Goal: Task Accomplishment & Management: Complete application form

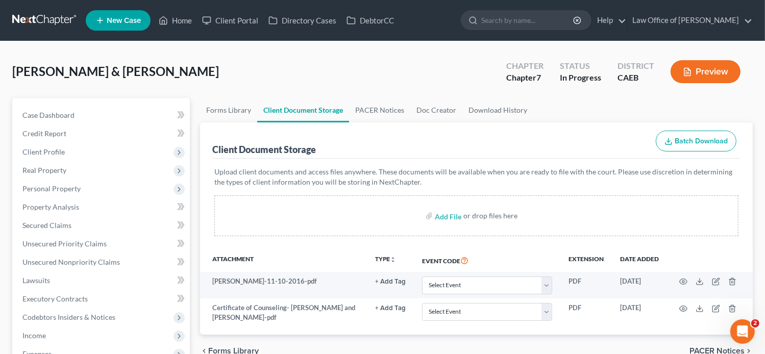
click at [537, 133] on div "Client Document Storage Batch Download" at bounding box center [476, 140] width 528 height 37
click at [128, 23] on span "New Case" at bounding box center [124, 21] width 34 height 8
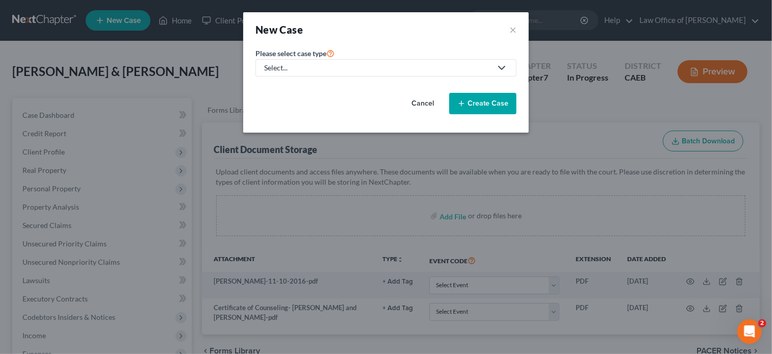
click at [384, 68] on div "Select..." at bounding box center [378, 68] width 228 height 10
click at [286, 88] on div "Bankruptcy" at bounding box center [283, 88] width 37 height 10
select select "8"
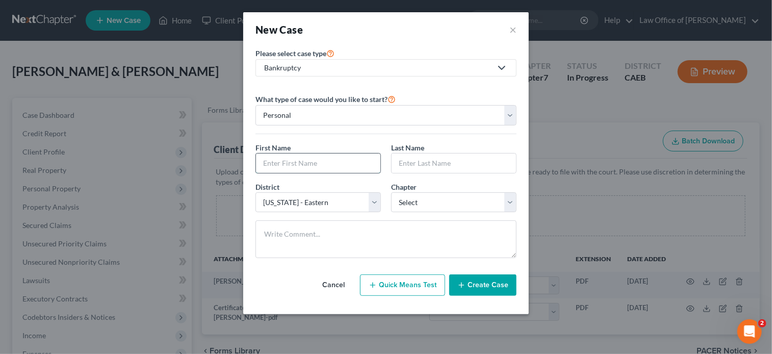
click at [308, 162] on input "text" at bounding box center [318, 163] width 124 height 19
paste input "-[PERSON_NAME]"
type input "-[PERSON_NAME]"
drag, startPoint x: 356, startPoint y: 159, endPoint x: 139, endPoint y: 191, distance: 219.1
click at [139, 191] on div "New Case × Please select case type * Bankruptcy Bankruptcy Other What type of c…" at bounding box center [386, 177] width 772 height 354
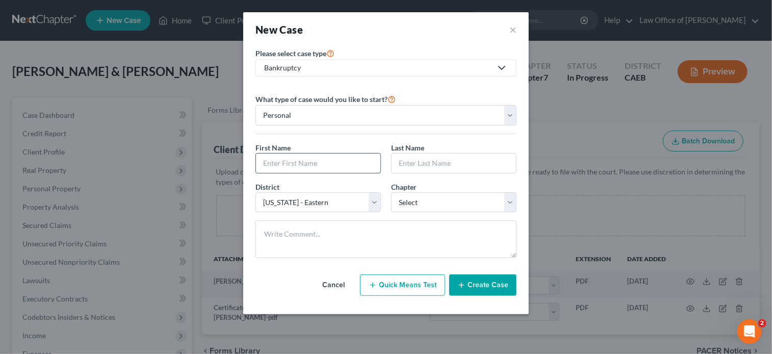
paste input "[PERSON_NAME]"
type input "[PERSON_NAME]"
click at [392, 166] on input "text" at bounding box center [454, 163] width 124 height 19
paste input "[PERSON_NAME]"
type input "[PERSON_NAME]"
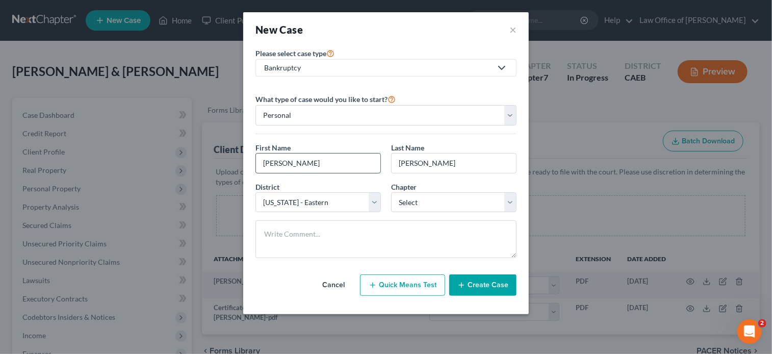
drag, startPoint x: 326, startPoint y: 161, endPoint x: 289, endPoint y: 161, distance: 36.7
click at [289, 161] on input "[PERSON_NAME]" at bounding box center [318, 163] width 124 height 19
type input "[PERSON_NAME]"
click at [471, 158] on input "[PERSON_NAME]" at bounding box center [454, 163] width 124 height 19
click at [423, 161] on input "[PERSON_NAME]" at bounding box center [454, 163] width 124 height 19
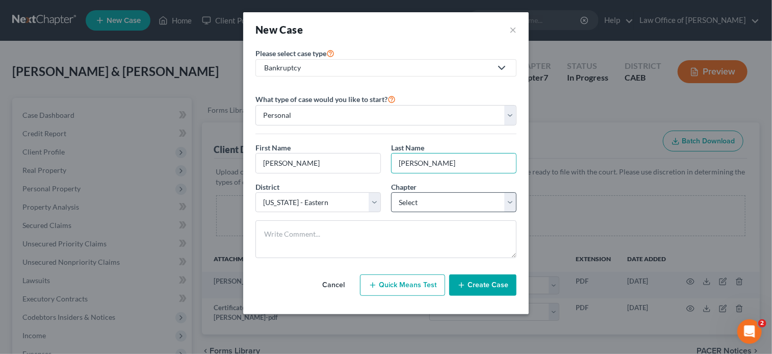
type input "[PERSON_NAME]"
click at [453, 204] on select "Select 7 11 12 13" at bounding box center [453, 202] width 125 height 20
select select "0"
click at [391, 192] on select "Select 7 11 12 13" at bounding box center [453, 202] width 125 height 20
click at [490, 287] on button "Create Case" at bounding box center [482, 284] width 67 height 21
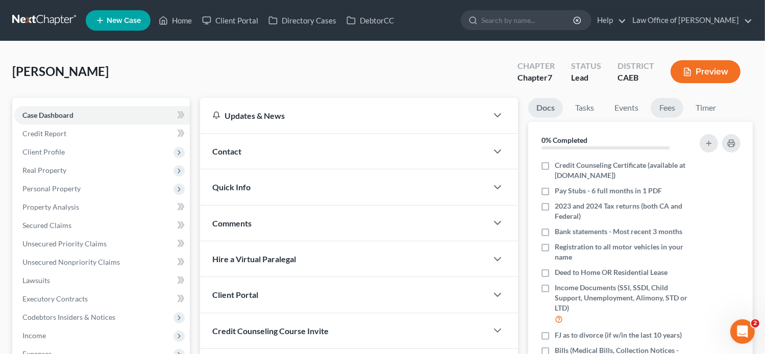
click at [668, 111] on link "Fees" at bounding box center [666, 108] width 33 height 20
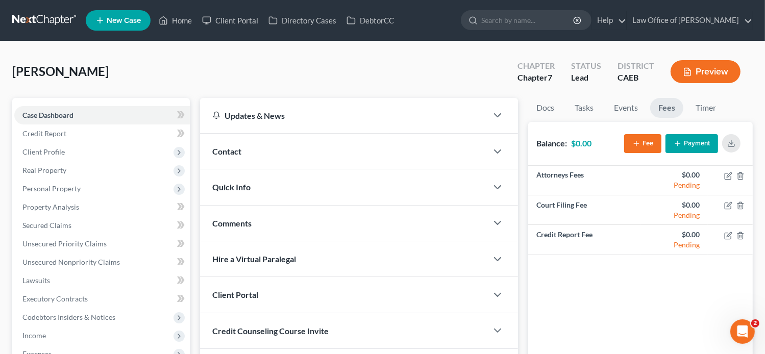
click at [637, 143] on line "button" at bounding box center [636, 143] width 5 height 0
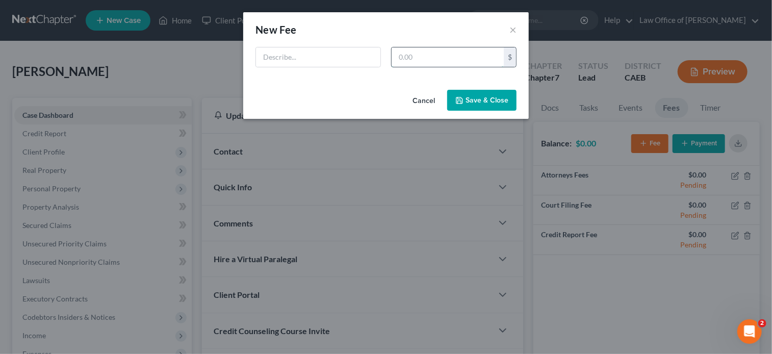
click at [418, 61] on input "text" at bounding box center [448, 56] width 112 height 19
type input "2,578"
click at [341, 66] on div at bounding box center [318, 57] width 125 height 20
click at [321, 55] on input "text" at bounding box center [318, 56] width 124 height 19
click at [292, 59] on input "[MEDICAL_DATA] agreement" at bounding box center [318, 56] width 124 height 19
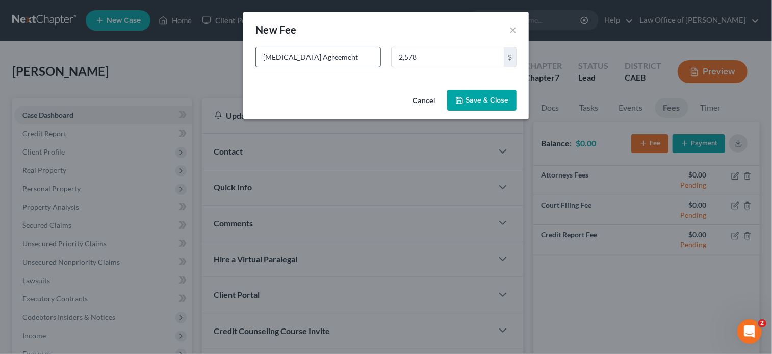
click at [345, 49] on input "[MEDICAL_DATA] Agreement" at bounding box center [318, 56] width 124 height 19
type input "[MEDICAL_DATA] Agreement"
click at [498, 100] on button "Save & Close" at bounding box center [481, 100] width 69 height 21
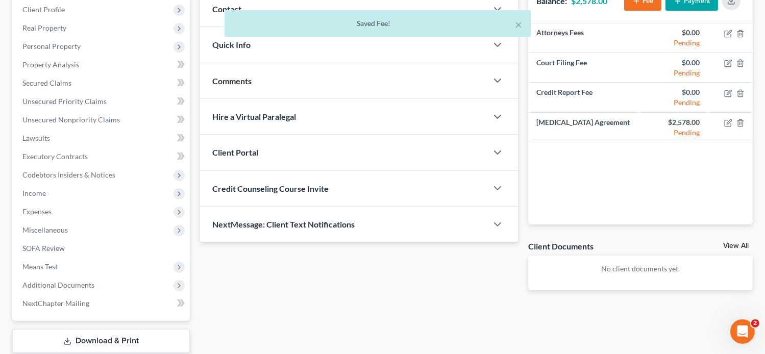
scroll to position [206, 0]
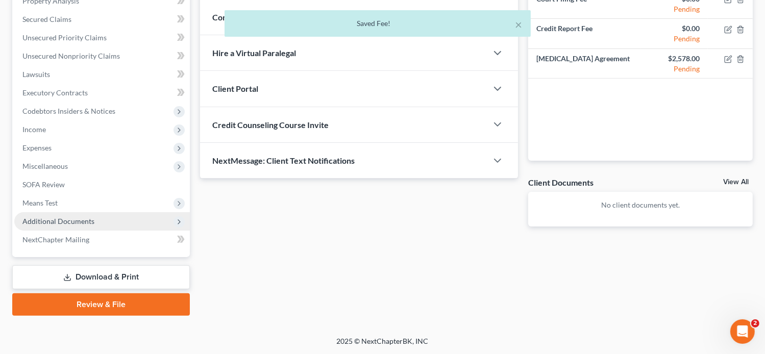
click at [100, 219] on span "Additional Documents" at bounding box center [101, 221] width 175 height 18
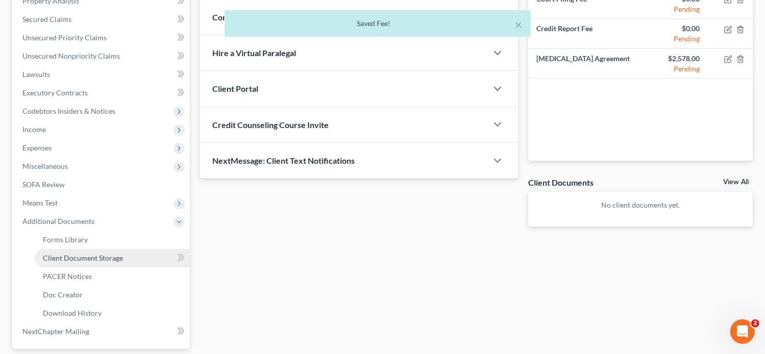
click at [66, 251] on link "Client Document Storage" at bounding box center [112, 258] width 155 height 18
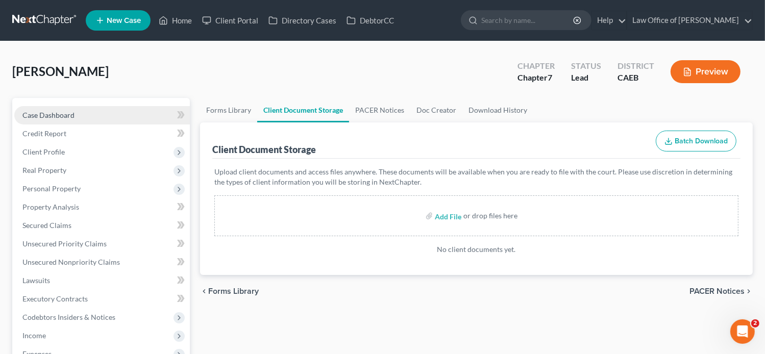
click at [67, 118] on span "Case Dashboard" at bounding box center [48, 115] width 52 height 9
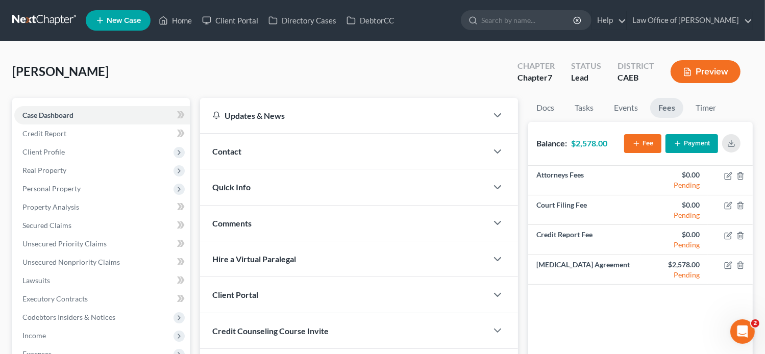
click at [246, 156] on div "Contact" at bounding box center [344, 151] width 288 height 35
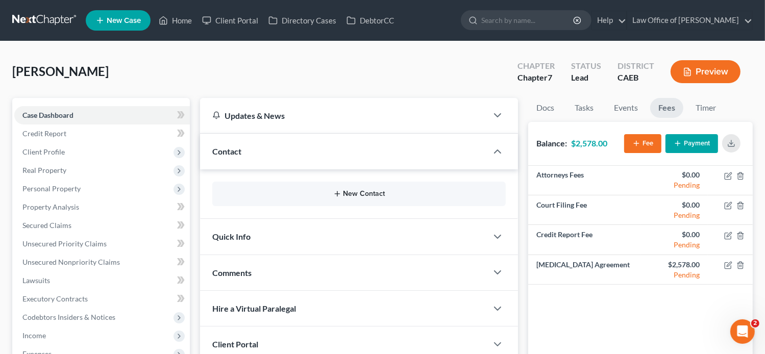
click at [262, 193] on button "New Contact" at bounding box center [358, 194] width 277 height 8
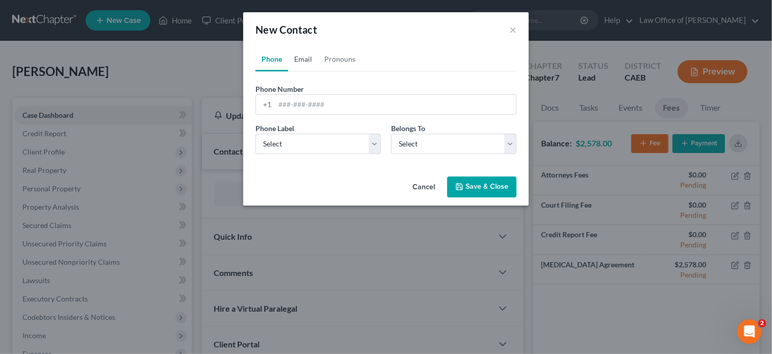
click at [308, 61] on link "Email" at bounding box center [303, 59] width 30 height 24
click at [315, 98] on input "email" at bounding box center [395, 104] width 241 height 19
paste input "[EMAIL_ADDRESS][DOMAIN_NAME]"
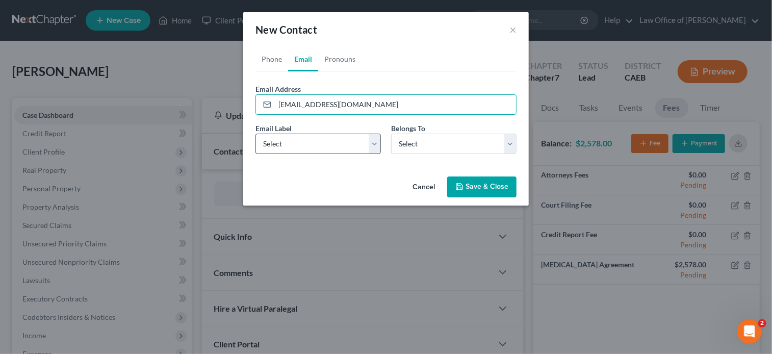
type input "[EMAIL_ADDRESS][DOMAIN_NAME]"
click at [276, 147] on select "Select Home Work Other" at bounding box center [318, 144] width 125 height 20
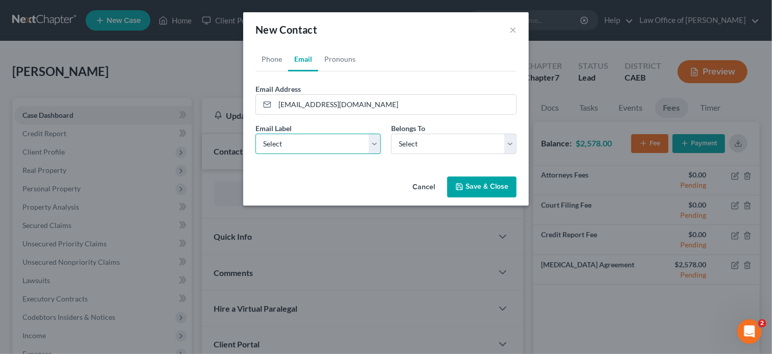
select select "0"
click at [256, 134] on select "Select Home Work Other" at bounding box center [318, 144] width 125 height 20
click at [415, 154] on div "Email Label Select Home Work Other Belongs To * Select Client Other" at bounding box center [385, 142] width 271 height 39
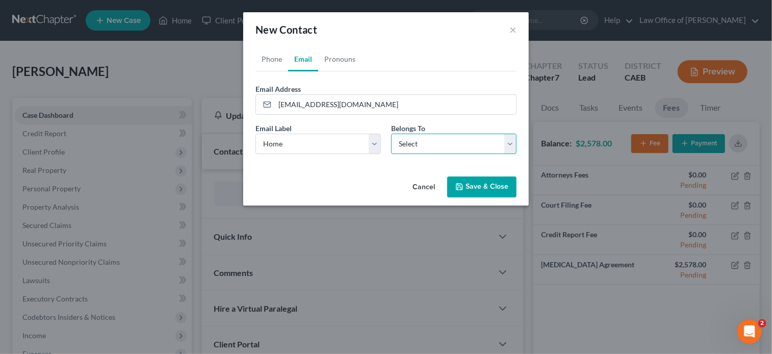
click at [408, 139] on select "Select Client Other" at bounding box center [453, 144] width 125 height 20
select select "0"
click at [391, 134] on select "Select Client Other" at bounding box center [453, 144] width 125 height 20
select select "0"
click at [272, 56] on link "Phone" at bounding box center [272, 59] width 33 height 24
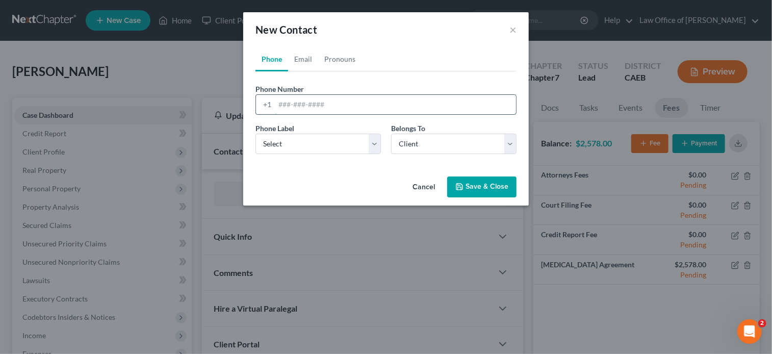
click at [297, 103] on input "tel" at bounding box center [395, 104] width 241 height 19
paste input "[PHONE_NUMBER]"
click at [281, 107] on input "[PHONE_NUMBER]" at bounding box center [395, 104] width 241 height 19
type input "[PHONE_NUMBER]"
click at [305, 135] on select "Select Mobile Home Work Other" at bounding box center [318, 144] width 125 height 20
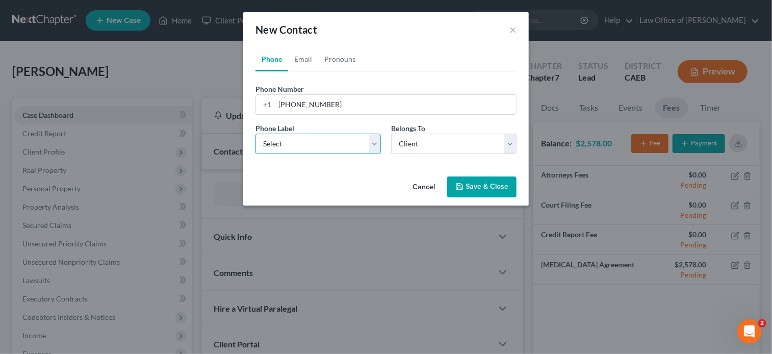
select select "0"
click at [256, 134] on select "Select Mobile Home Work Other" at bounding box center [318, 144] width 125 height 20
click at [482, 182] on button "Save & Close" at bounding box center [481, 186] width 69 height 21
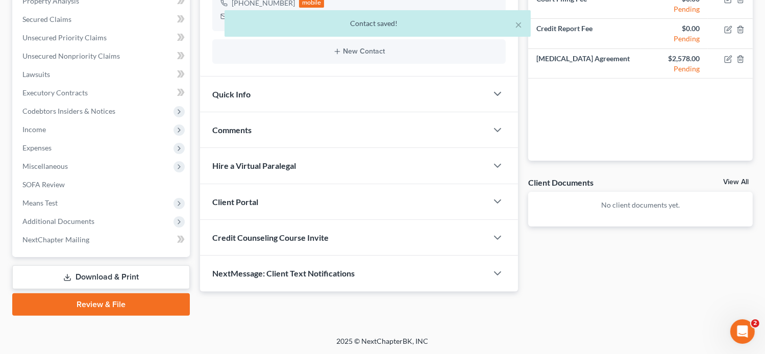
scroll to position [197, 0]
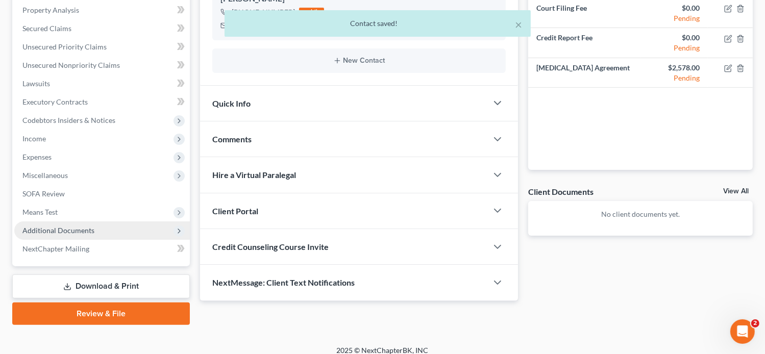
click at [65, 223] on span "Additional Documents" at bounding box center [101, 230] width 175 height 18
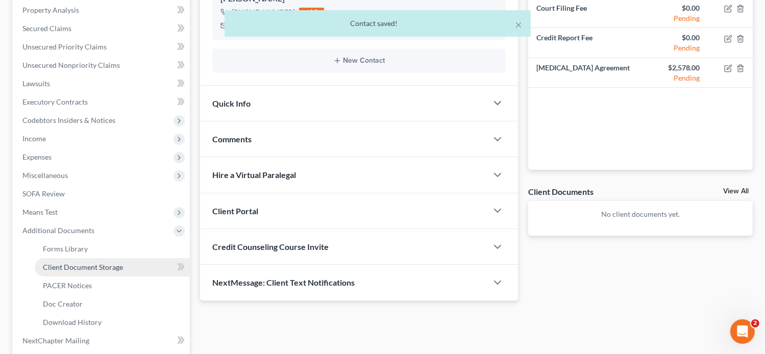
click at [116, 264] on span "Client Document Storage" at bounding box center [83, 267] width 80 height 9
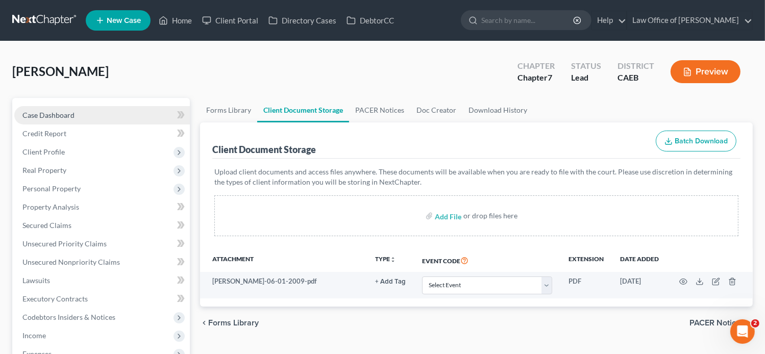
click at [51, 115] on span "Case Dashboard" at bounding box center [48, 115] width 52 height 9
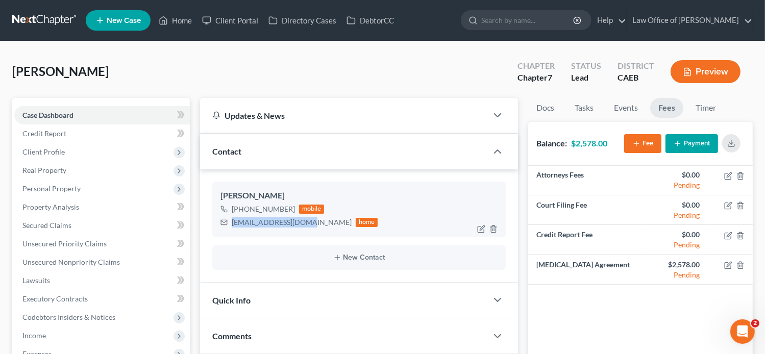
drag, startPoint x: 304, startPoint y: 223, endPoint x: 232, endPoint y: 222, distance: 71.9
click at [232, 222] on div "[EMAIL_ADDRESS][DOMAIN_NAME]" at bounding box center [292, 222] width 120 height 10
copy div "[EMAIL_ADDRESS][DOMAIN_NAME]"
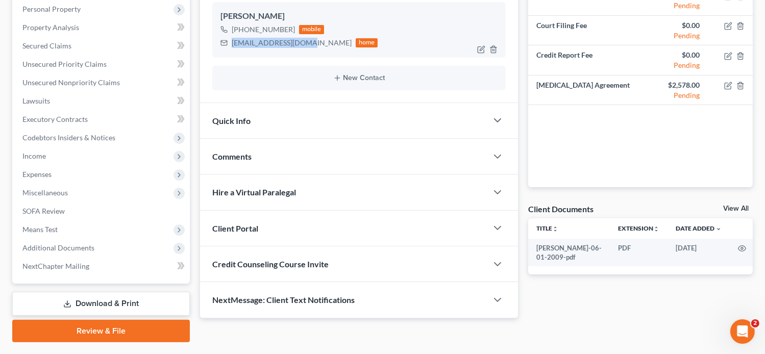
scroll to position [193, 0]
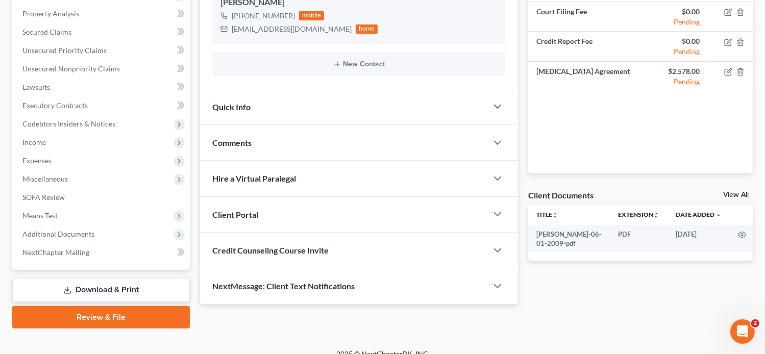
click at [259, 214] on div "Client Portal" at bounding box center [344, 214] width 288 height 35
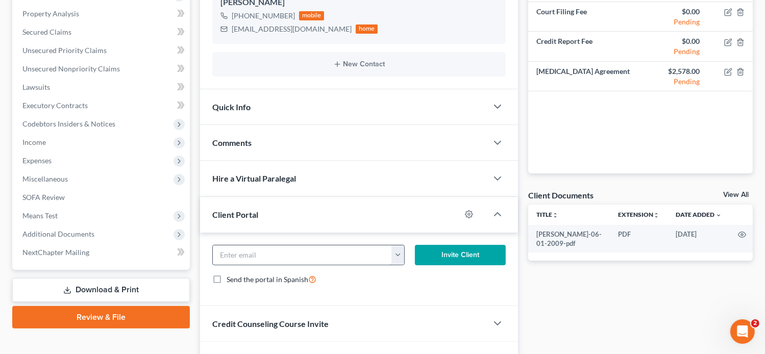
click at [261, 259] on input "email" at bounding box center [303, 254] width 180 height 19
paste input "[EMAIL_ADDRESS][DOMAIN_NAME]"
type input "[EMAIL_ADDRESS][DOMAIN_NAME]"
click at [420, 261] on button "Invite Client" at bounding box center [460, 255] width 91 height 20
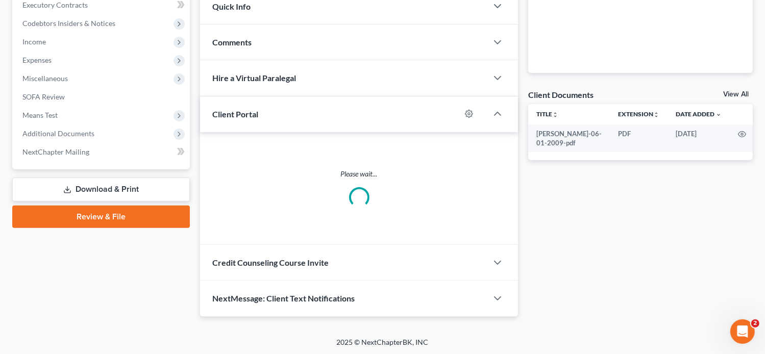
click at [336, 254] on div "Credit Counseling Course Invite" at bounding box center [344, 262] width 288 height 35
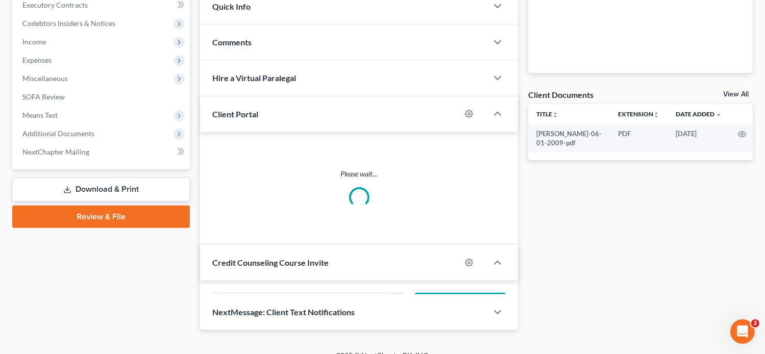
scroll to position [294, 0]
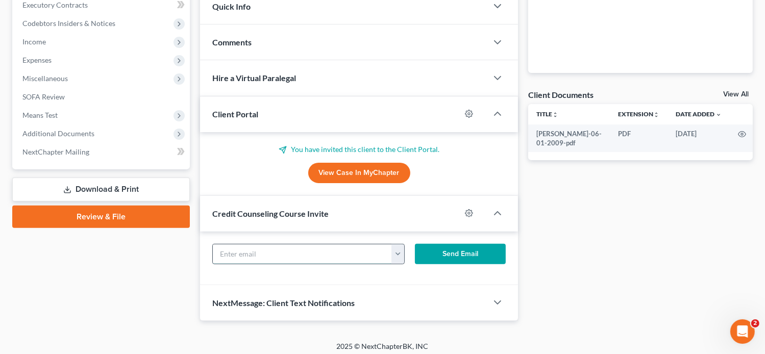
click at [282, 251] on input "text" at bounding box center [303, 253] width 180 height 19
paste input "[EMAIL_ADDRESS][DOMAIN_NAME]"
type input "[EMAIL_ADDRESS][DOMAIN_NAME]"
click at [448, 255] on button "Send Email" at bounding box center [460, 254] width 91 height 20
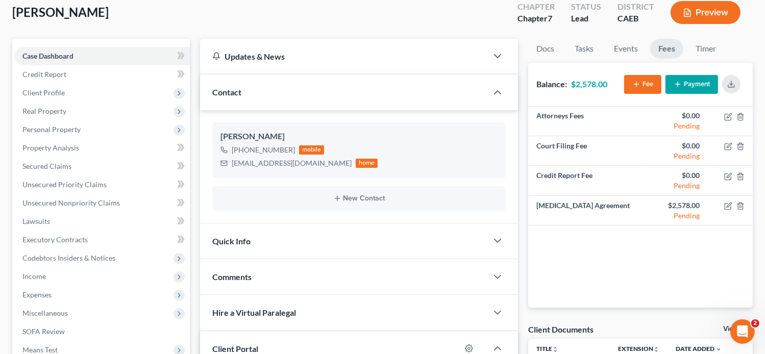
scroll to position [0, 0]
